Goal: Task Accomplishment & Management: Complete application form

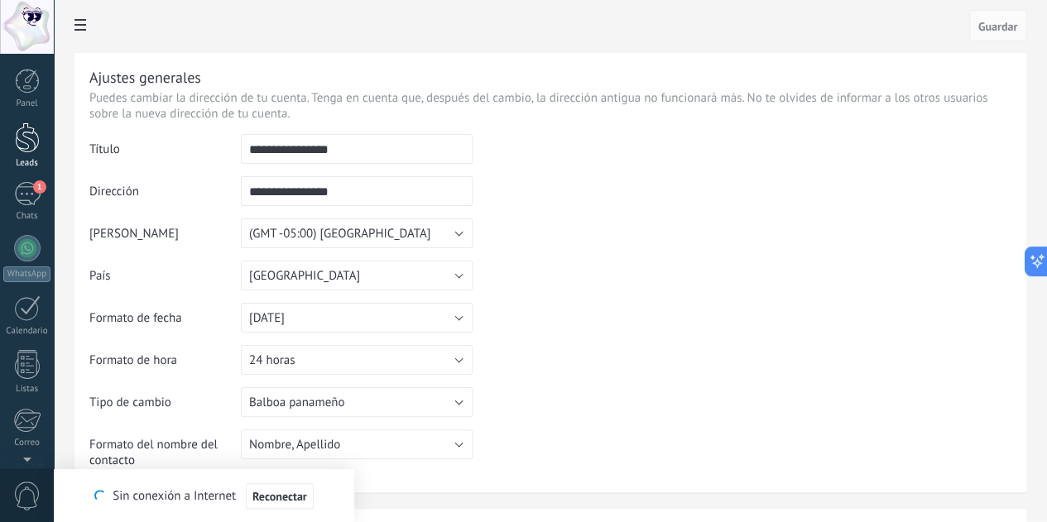
click at [26, 147] on div at bounding box center [27, 138] width 25 height 31
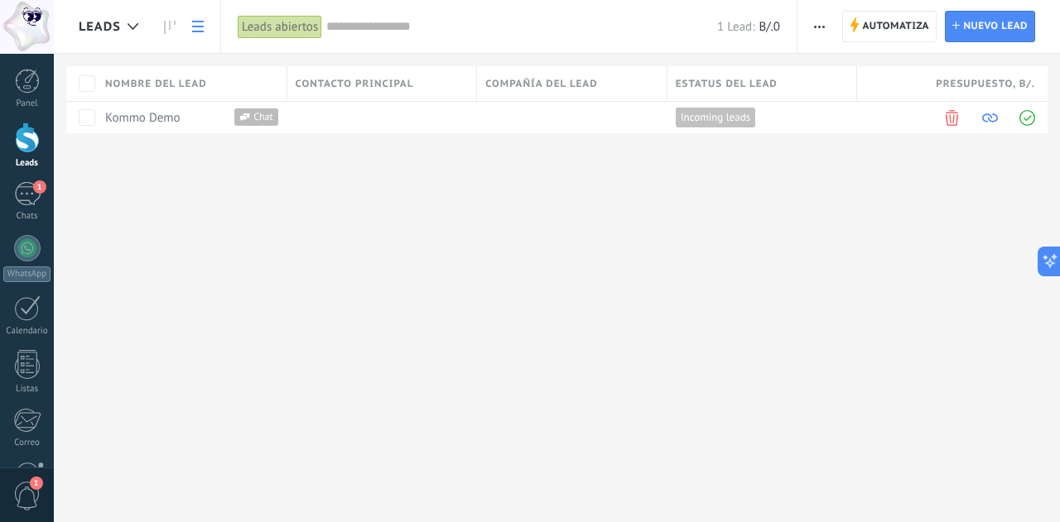
scroll to position [417, 0]
click at [814, 28] on button "button" at bounding box center [819, 26] width 24 height 31
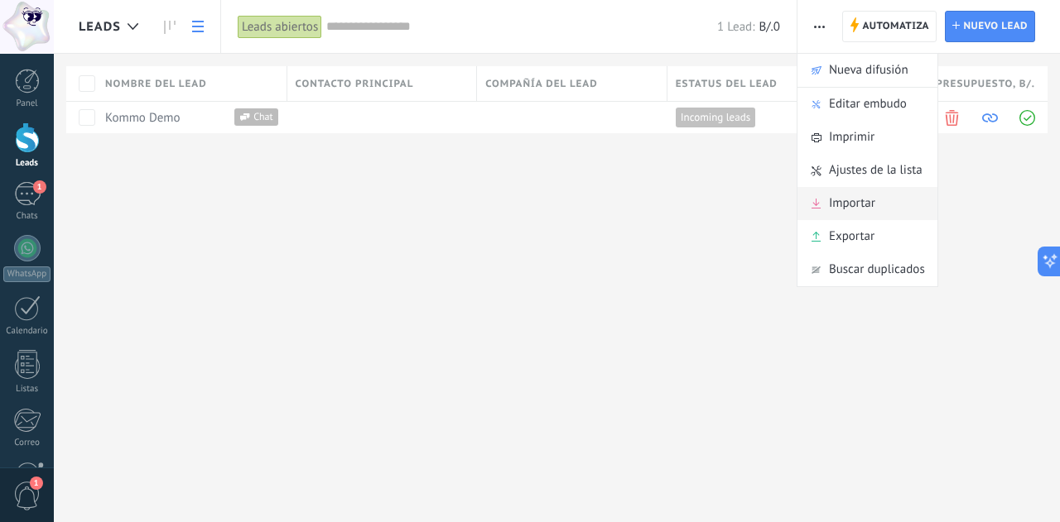
click at [852, 193] on span "Importar" at bounding box center [852, 203] width 46 height 33
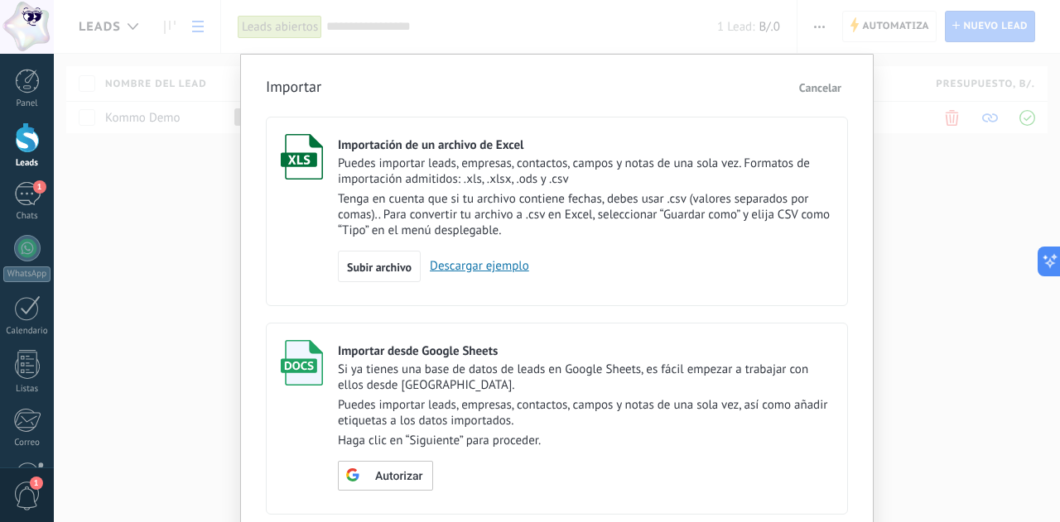
click at [470, 262] on link "Descargar ejemplo" at bounding box center [475, 266] width 108 height 16
click at [359, 272] on span "Subir archivo" at bounding box center [379, 268] width 65 height 12
click at [0, 0] on input "Importación de un archivo de Excel Puedes importar leads, empresas, contactos, …" at bounding box center [0, 0] width 0 height 0
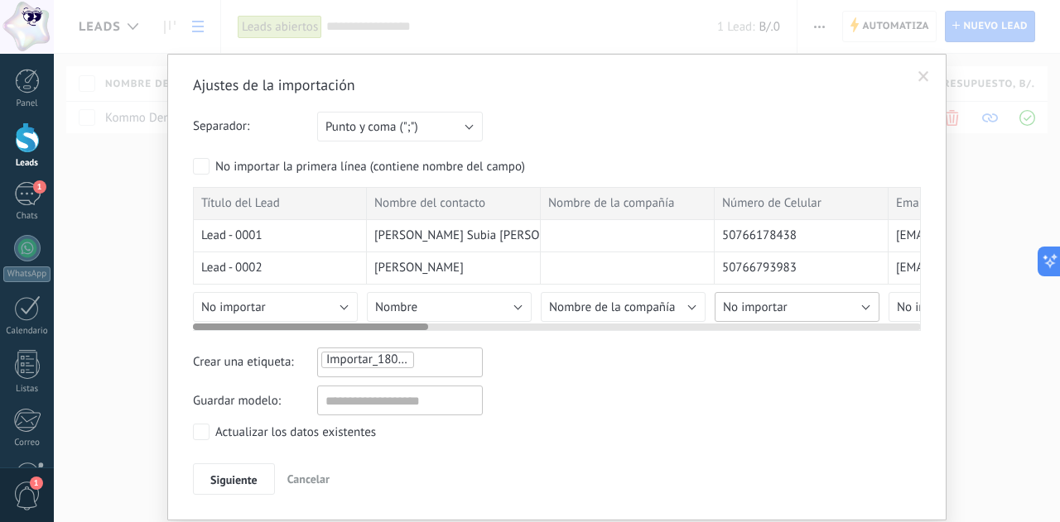
click at [843, 314] on button "No importar" at bounding box center [797, 307] width 165 height 30
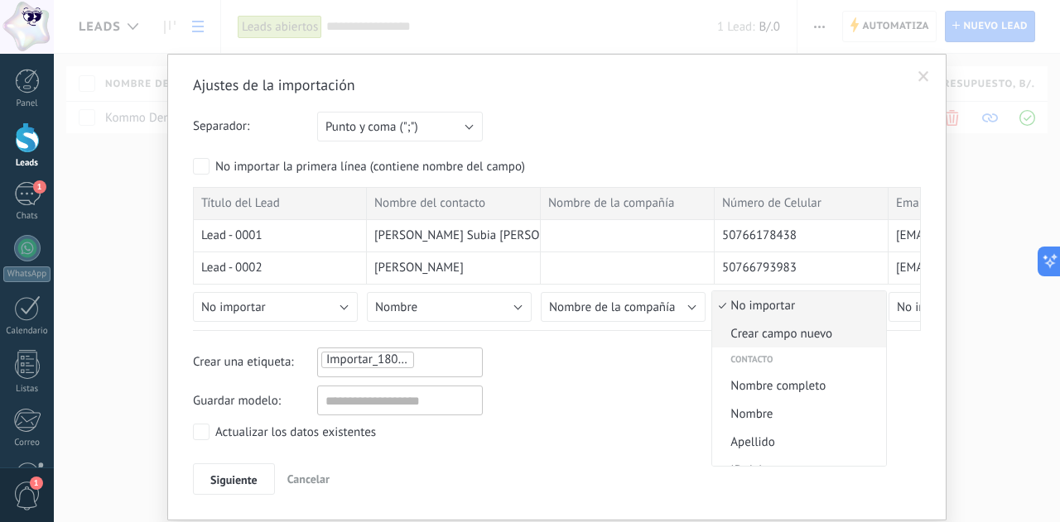
click at [775, 335] on span "Crear campo nuevo" at bounding box center [796, 334] width 169 height 16
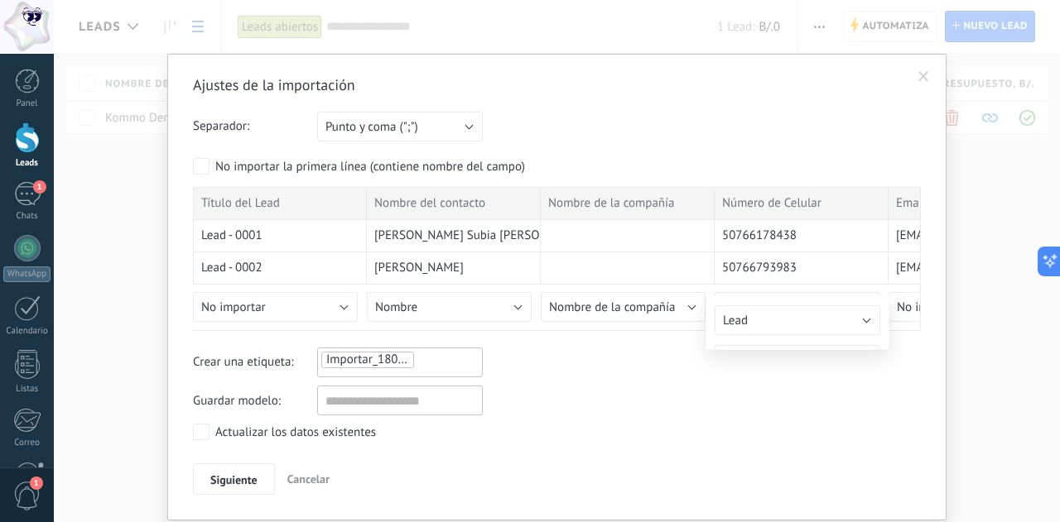
type input "**********"
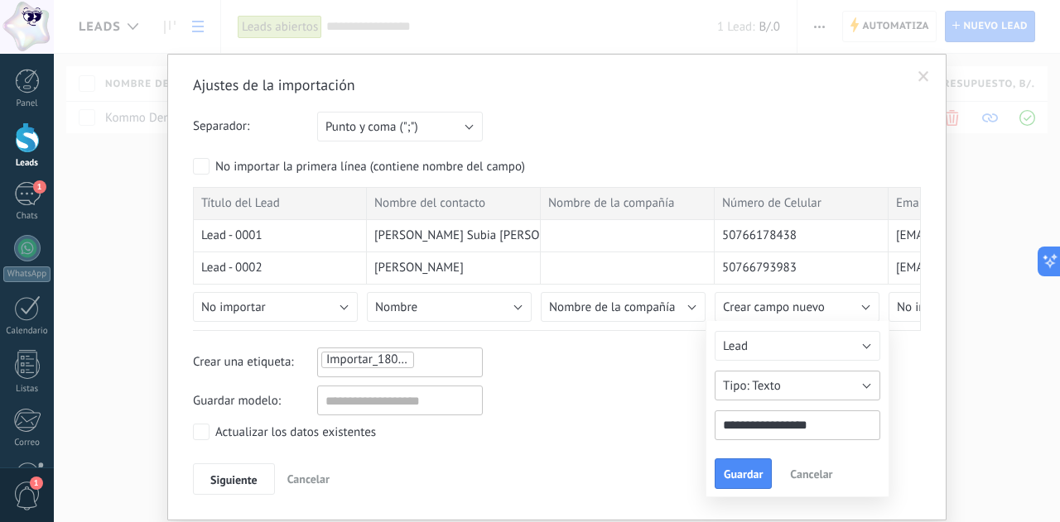
click at [821, 394] on button "Texto" at bounding box center [798, 386] width 166 height 30
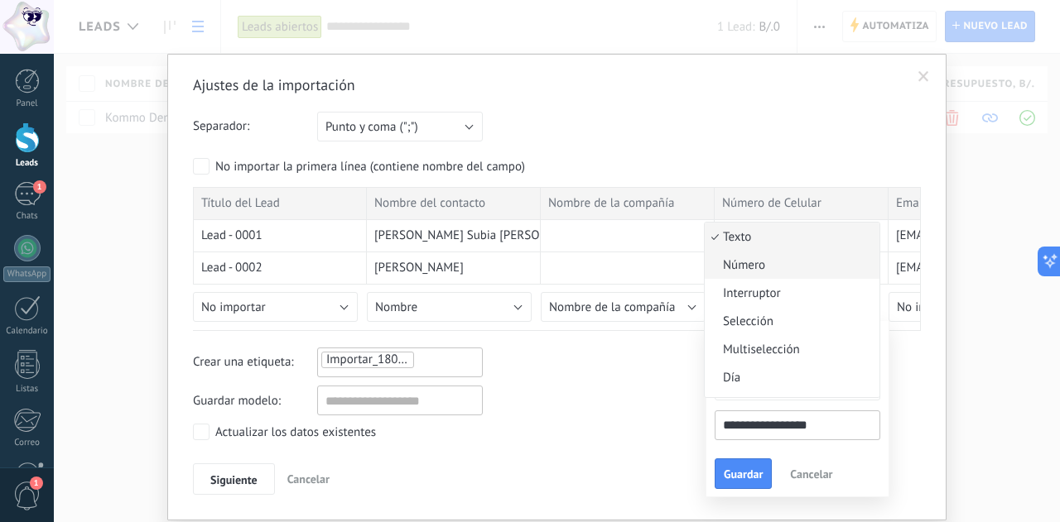
click at [744, 268] on span "Número" at bounding box center [790, 266] width 170 height 16
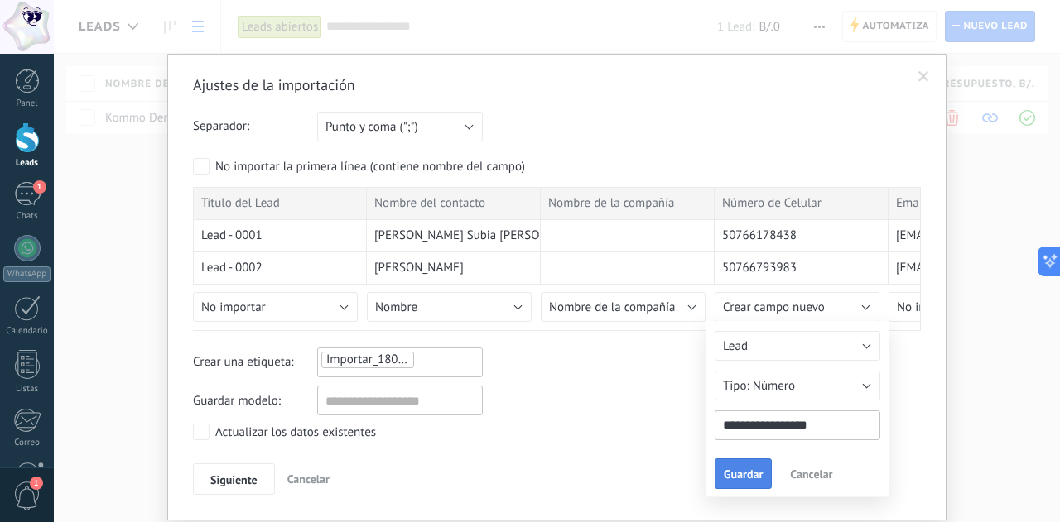
click at [737, 472] on span "Guardar" at bounding box center [743, 475] width 39 height 12
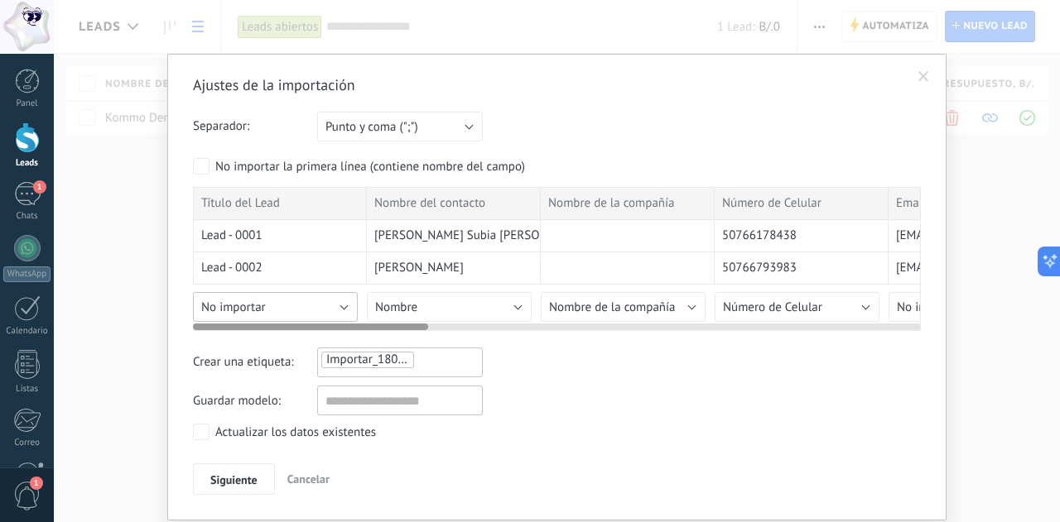
click at [334, 304] on button "No importar" at bounding box center [275, 307] width 165 height 30
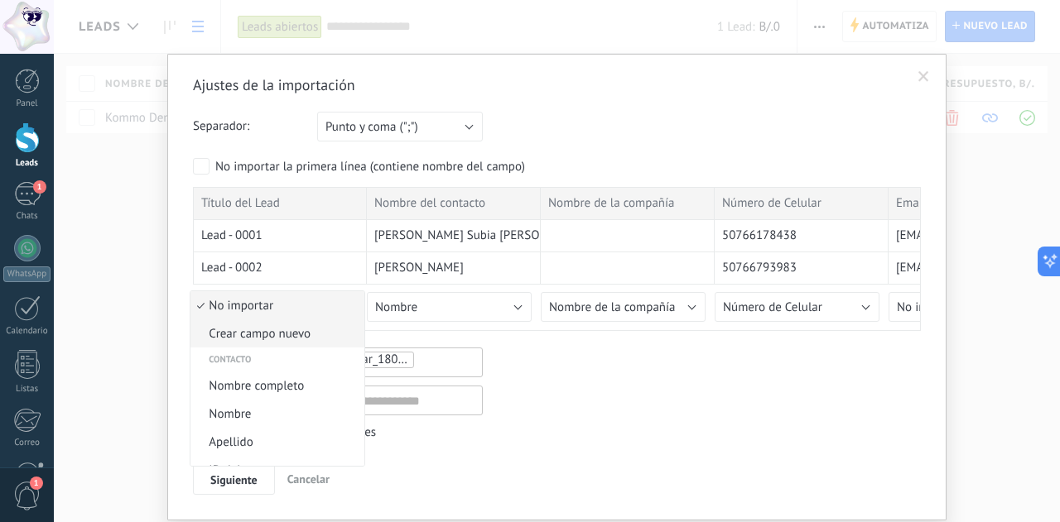
click at [290, 340] on span "Crear campo nuevo" at bounding box center [274, 334] width 169 height 16
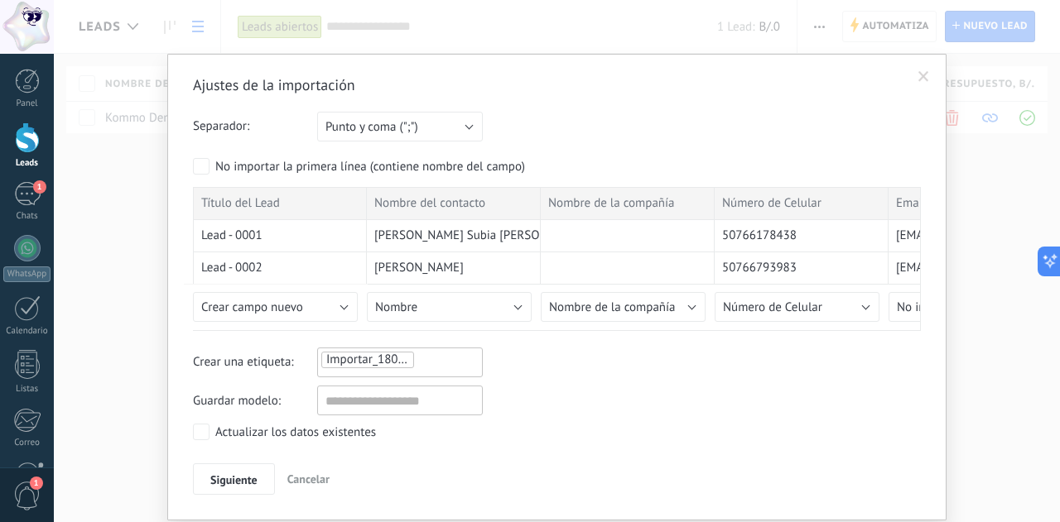
type input "**********"
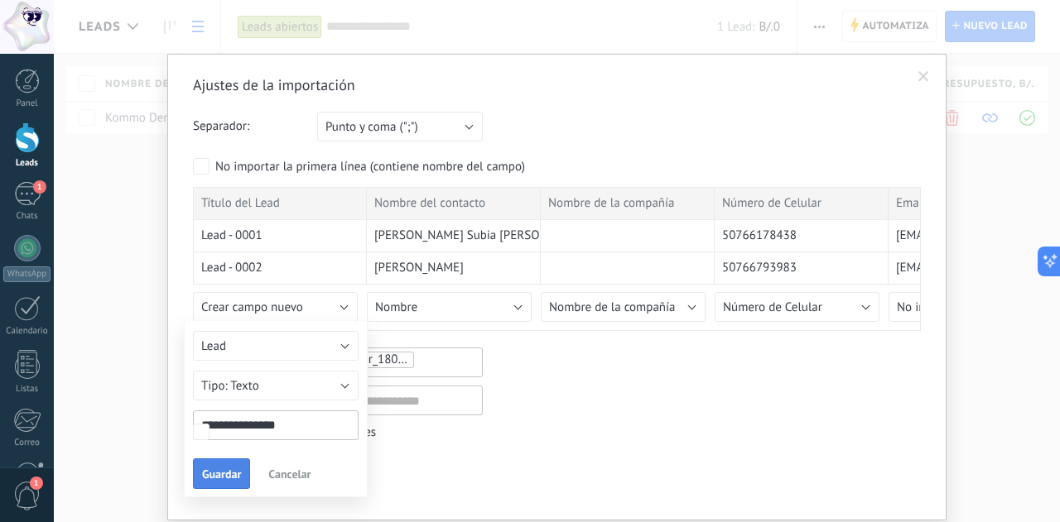
click at [224, 469] on span "Guardar" at bounding box center [221, 475] width 39 height 12
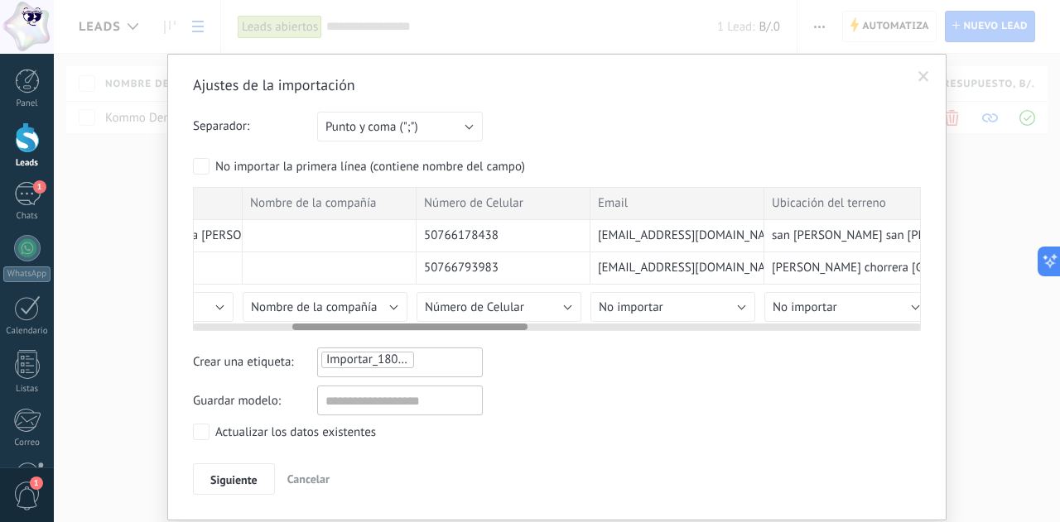
scroll to position [0, 313]
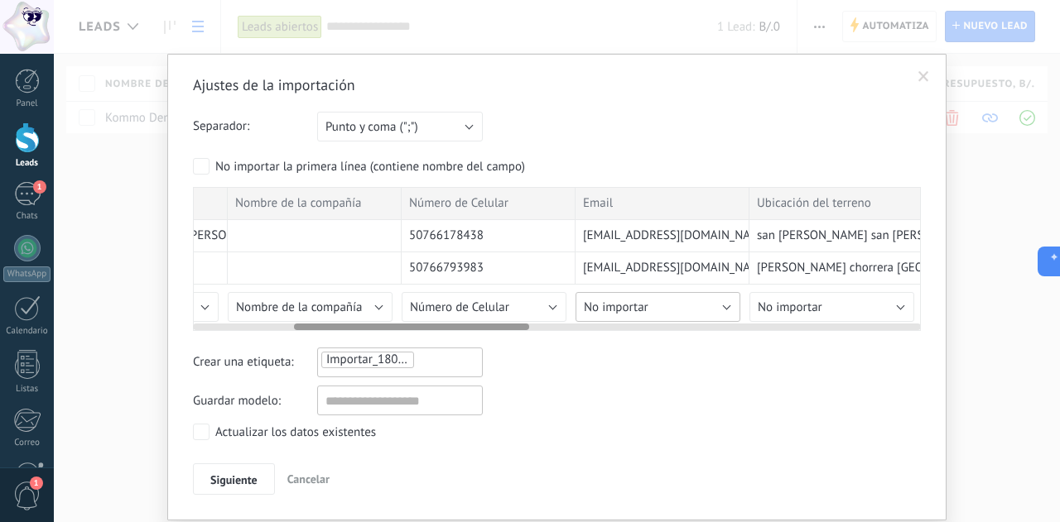
click at [722, 308] on button "No importar" at bounding box center [657, 307] width 165 height 30
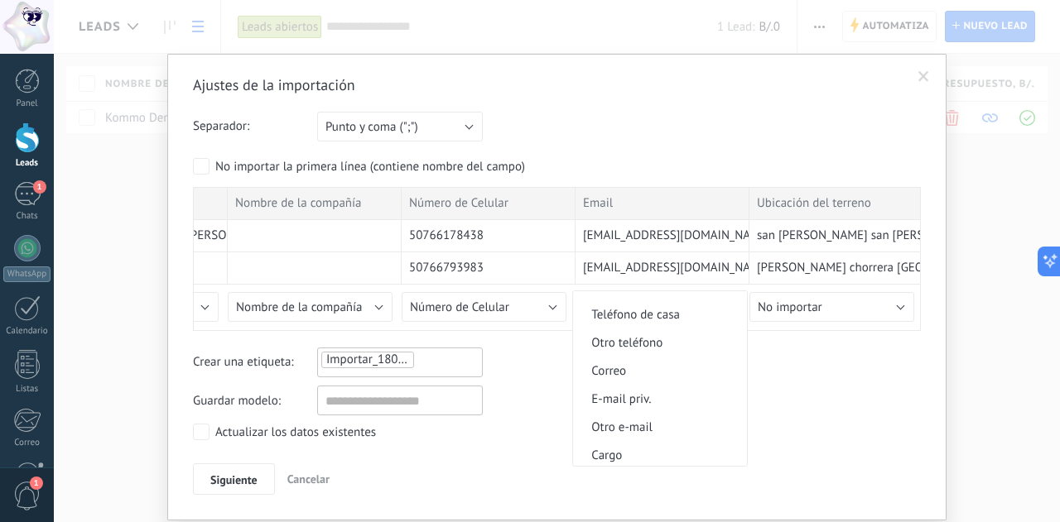
scroll to position [466, 0]
click at [619, 400] on span "E-mail priv." at bounding box center [657, 399] width 169 height 16
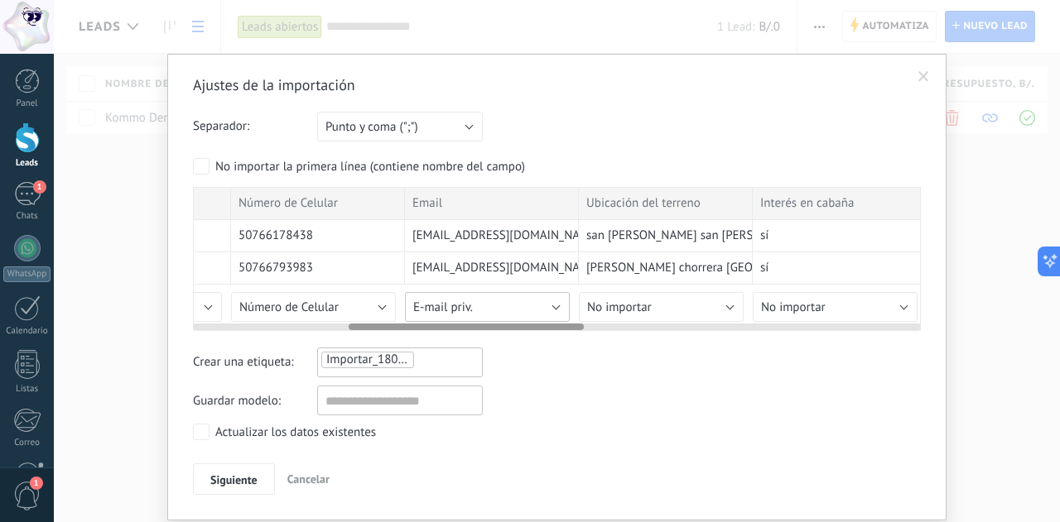
scroll to position [0, 484]
click at [696, 302] on button "No importar" at bounding box center [660, 307] width 165 height 30
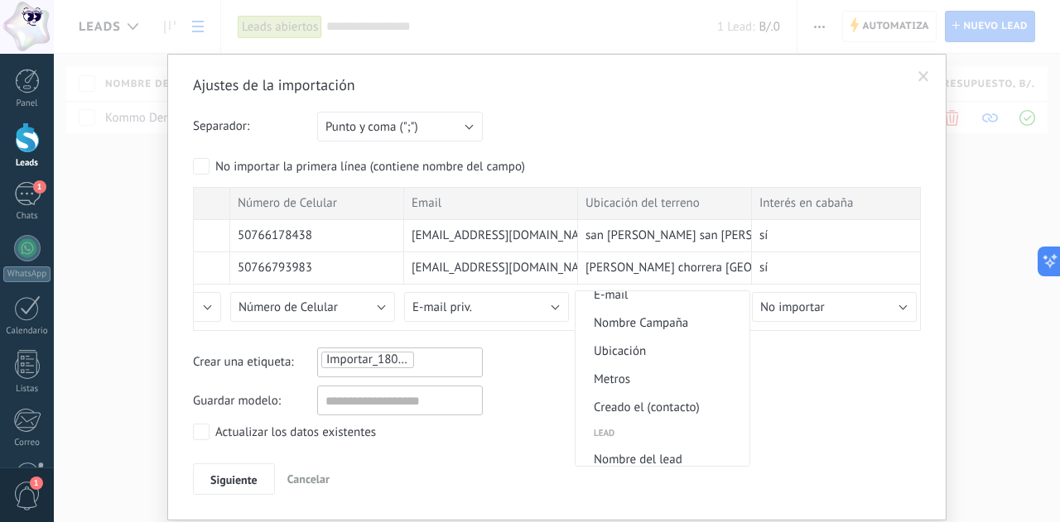
scroll to position [711, 0]
click at [646, 352] on span "Ubicación" at bounding box center [659, 351] width 169 height 16
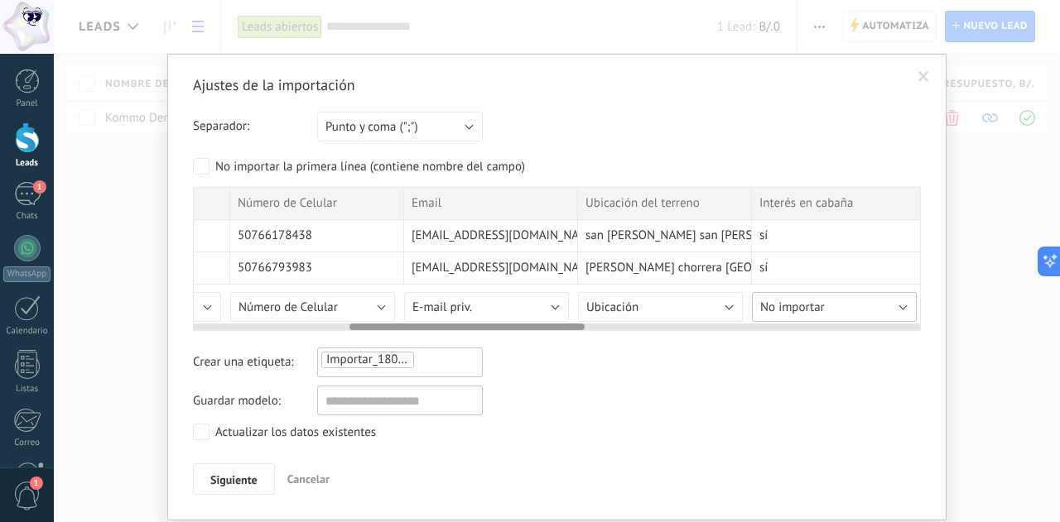
click at [808, 313] on span "No importar" at bounding box center [792, 308] width 65 height 16
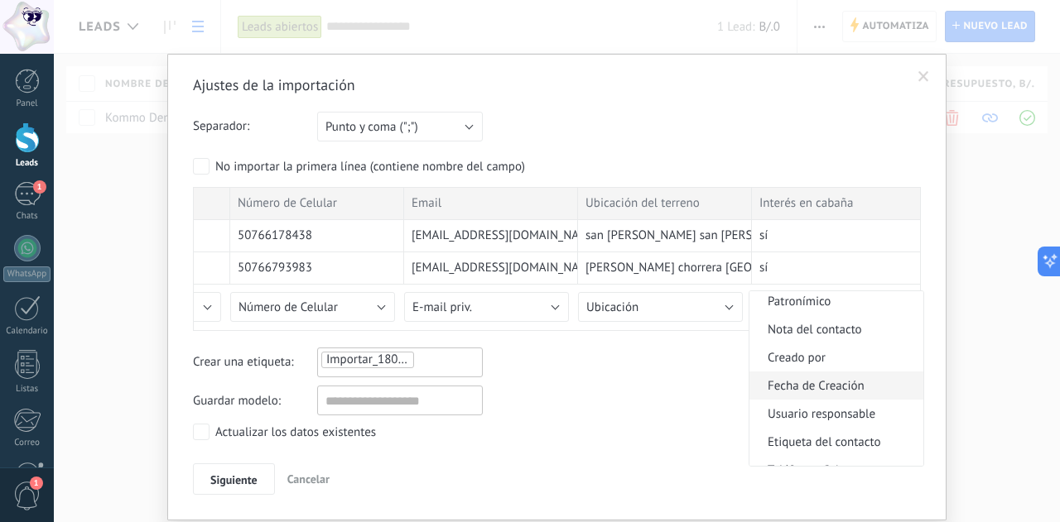
scroll to position [198, 0]
click at [800, 329] on span "Nota del contacto" at bounding box center [833, 329] width 169 height 16
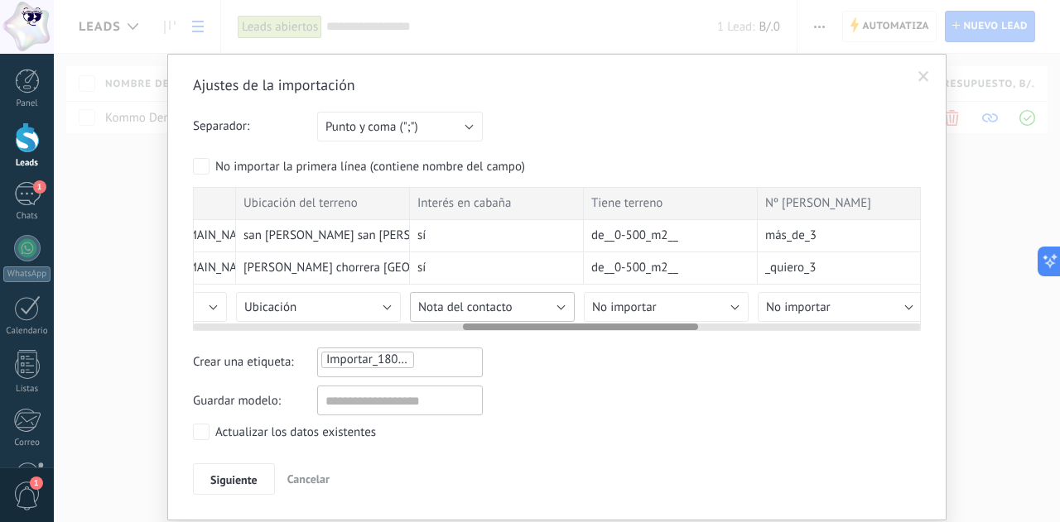
scroll to position [0, 841]
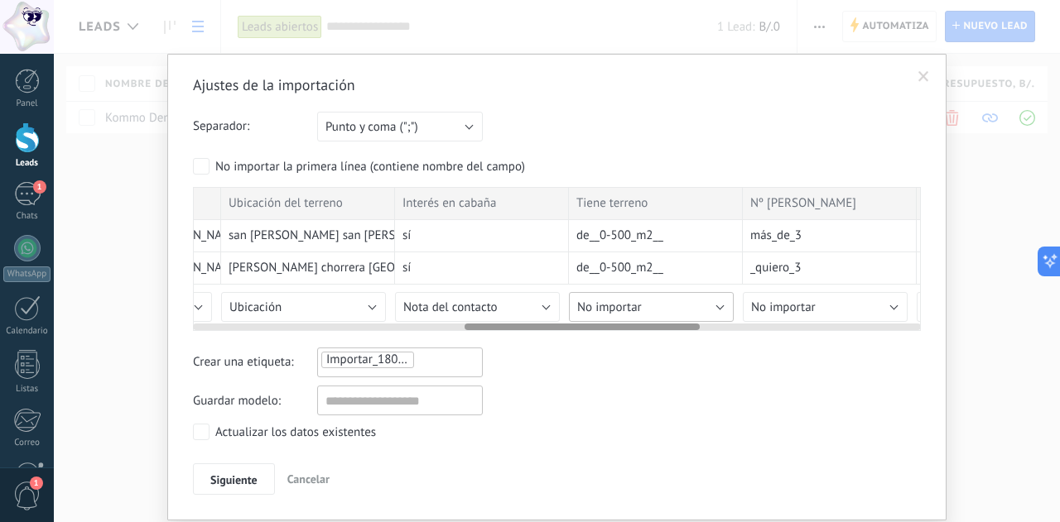
click at [716, 304] on button "No importar" at bounding box center [651, 307] width 165 height 30
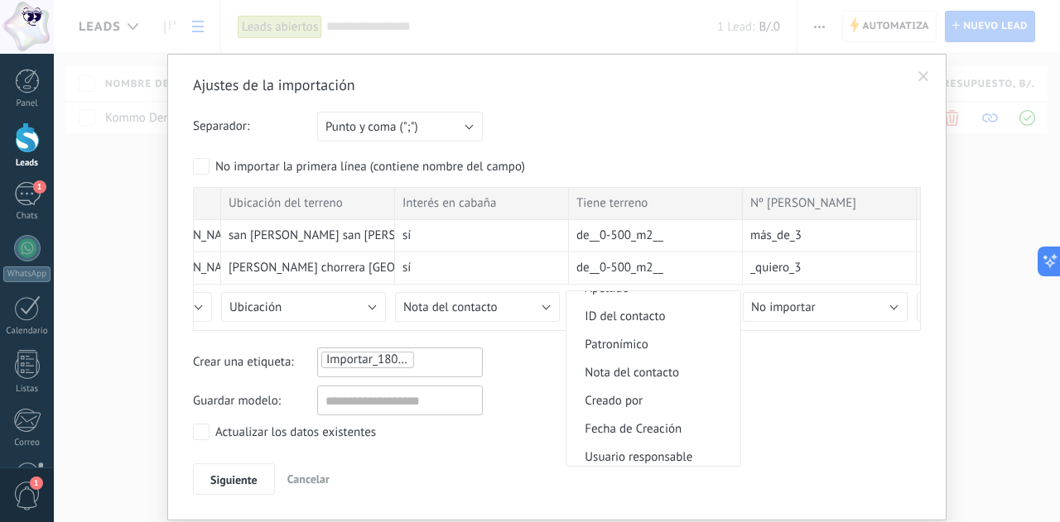
scroll to position [157, 0]
click at [643, 373] on span "Nota del contacto" at bounding box center [650, 370] width 169 height 16
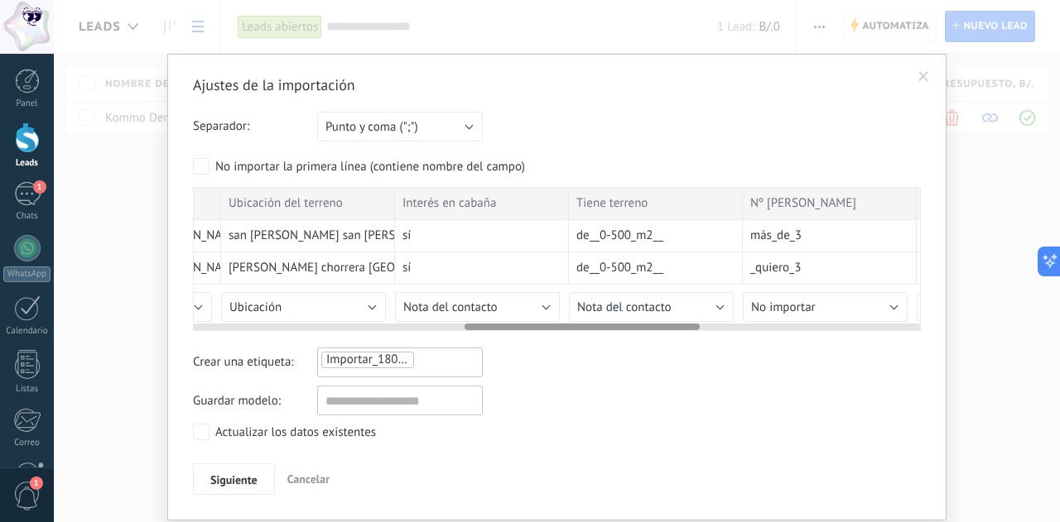
click at [817, 318] on div at bounding box center [557, 323] width 728 height 13
click at [811, 309] on span "No importar" at bounding box center [783, 308] width 65 height 16
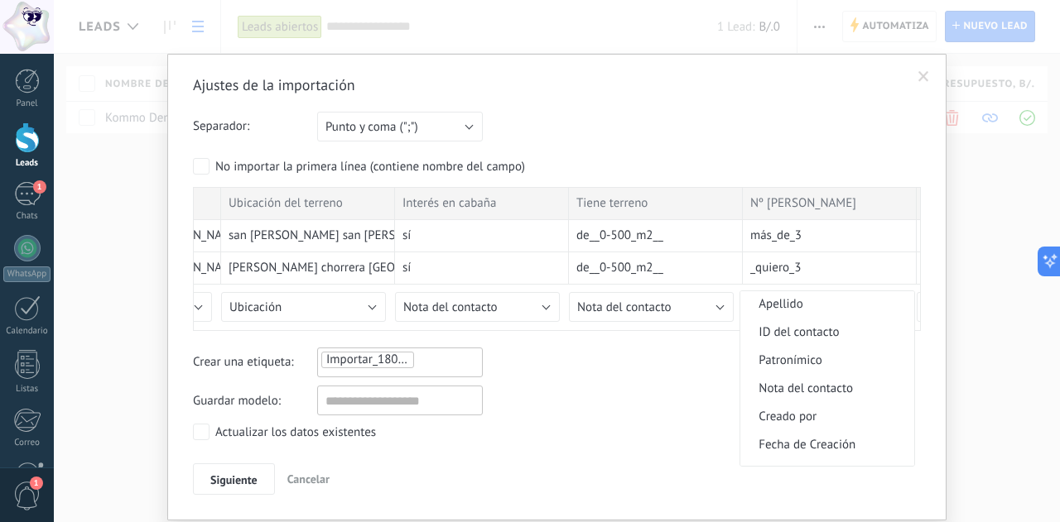
scroll to position [139, 0]
click at [821, 394] on span "Nota del contacto" at bounding box center [824, 388] width 169 height 16
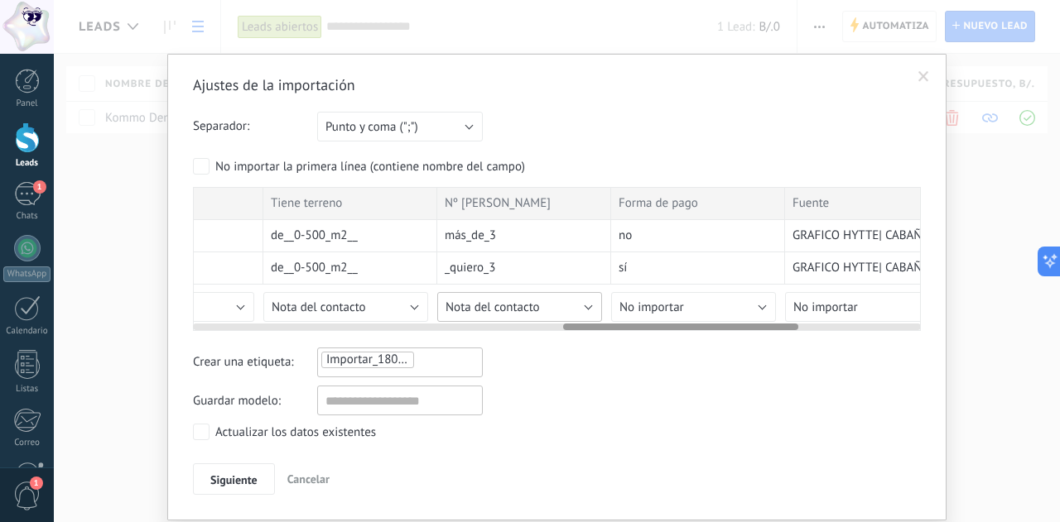
scroll to position [0, 1153]
click at [739, 302] on button "No importar" at bounding box center [687, 307] width 165 height 30
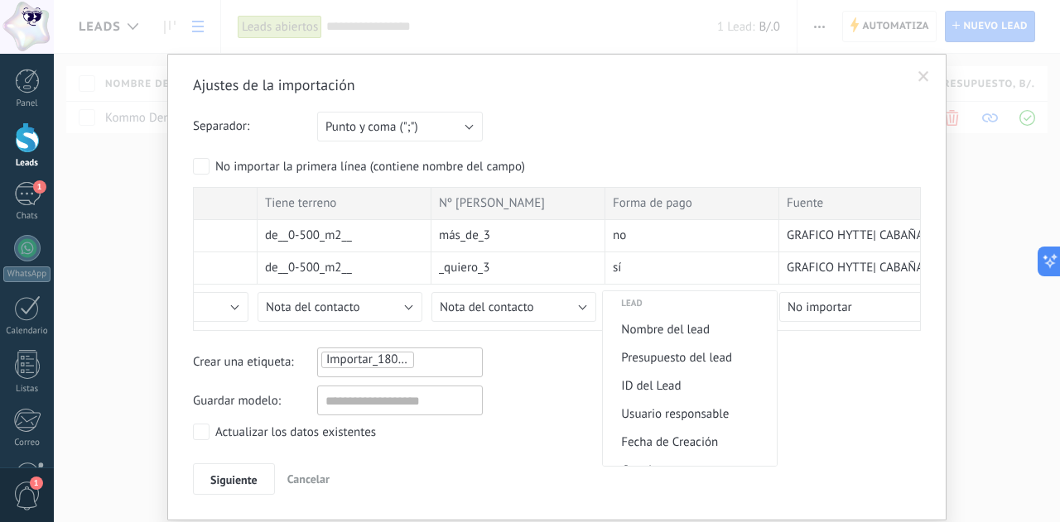
scroll to position [844, 0]
click at [705, 358] on span "Presupuesto del lead" at bounding box center [687, 355] width 169 height 16
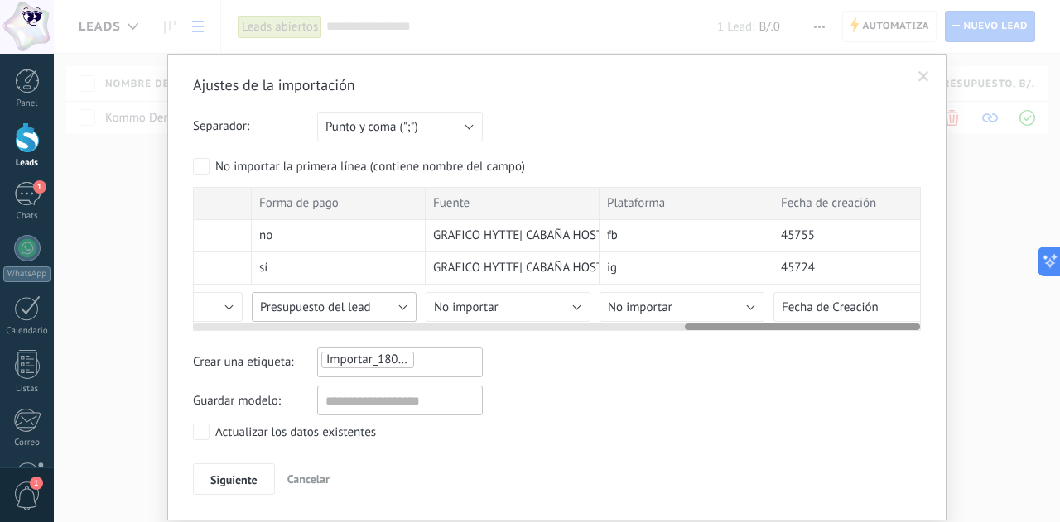
scroll to position [0, 1532]
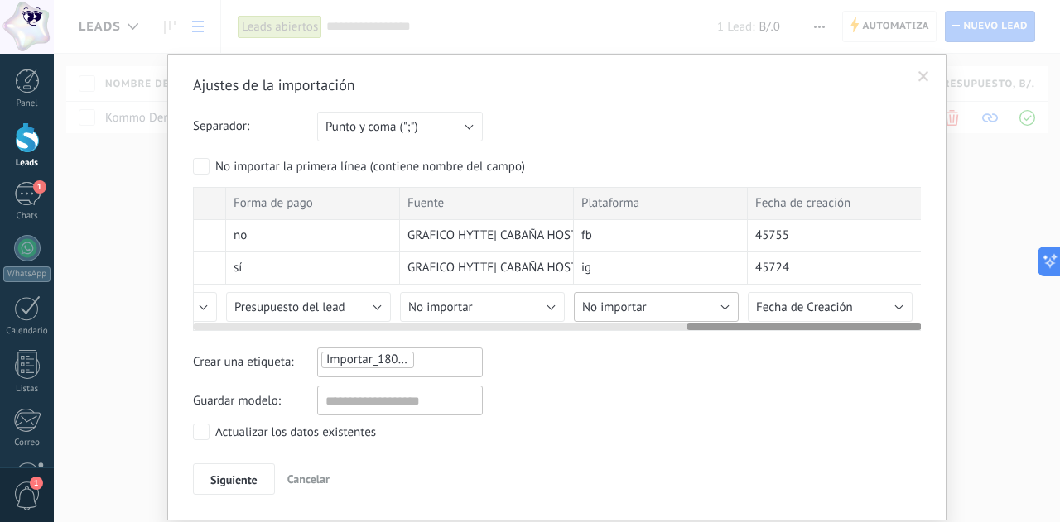
click at [717, 302] on button "No importar" at bounding box center [656, 307] width 165 height 30
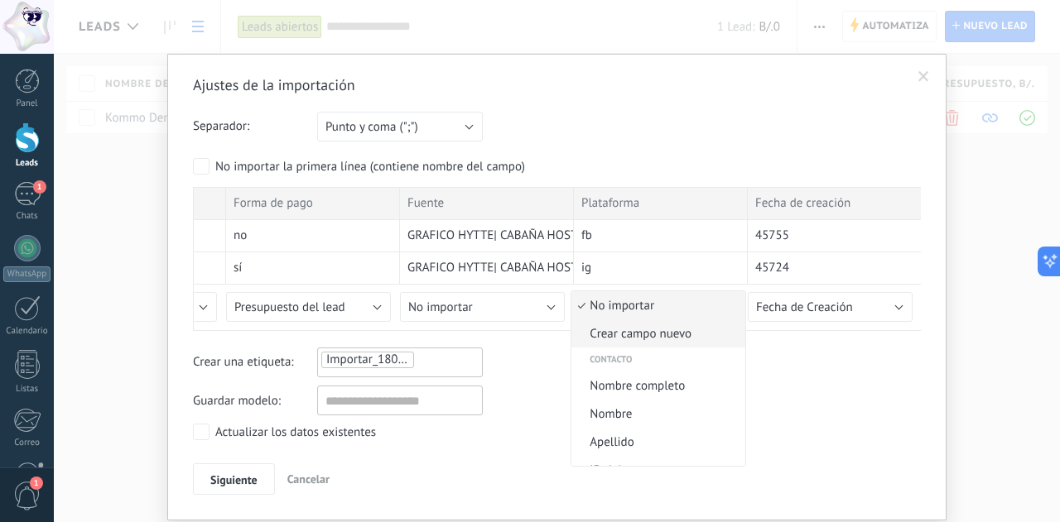
click at [683, 330] on span "Crear campo nuevo" at bounding box center [655, 334] width 169 height 16
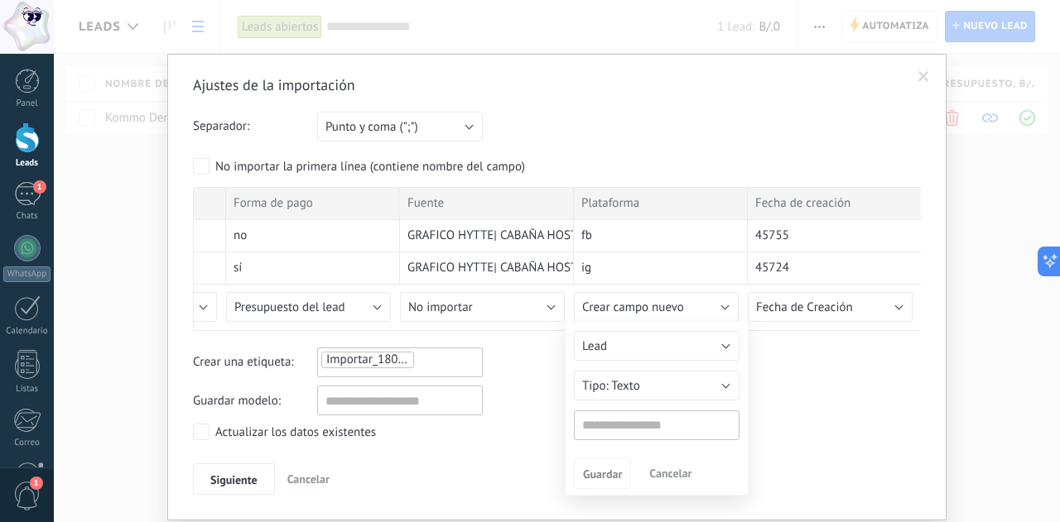
type input "**********"
click at [609, 476] on span "Guardar" at bounding box center [602, 475] width 39 height 12
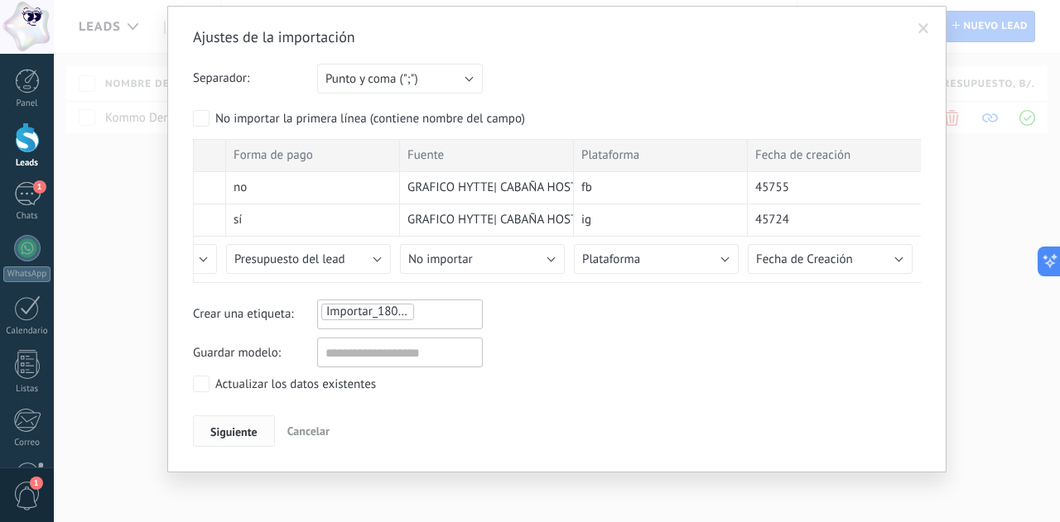
click at [224, 426] on span "Siguiente" at bounding box center [233, 432] width 47 height 12
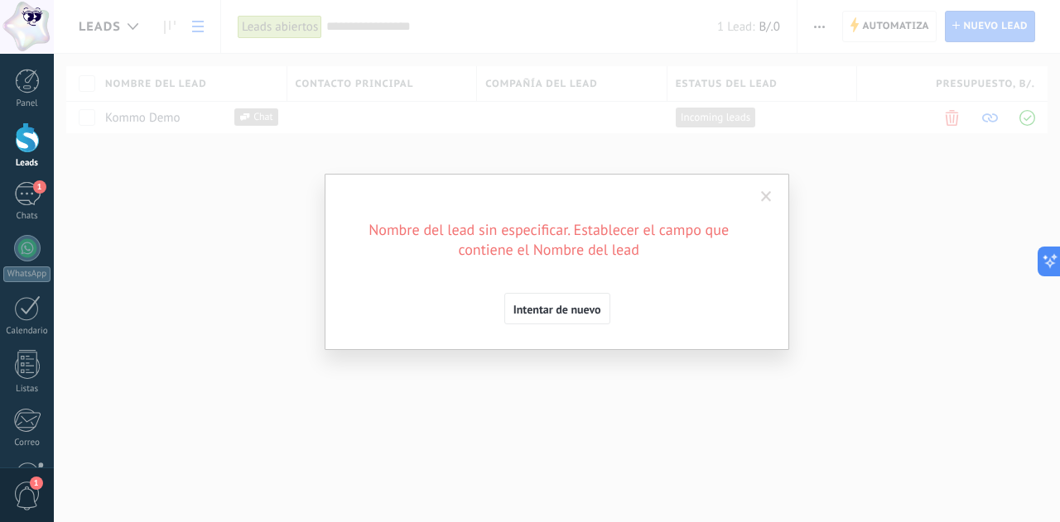
click at [922, 271] on div "Ajustes de la importación Separador: Punto y coma (";") Coma (",") Tabulación (…" at bounding box center [557, 261] width 1006 height 522
